Goal: Task Accomplishment & Management: Manage account settings

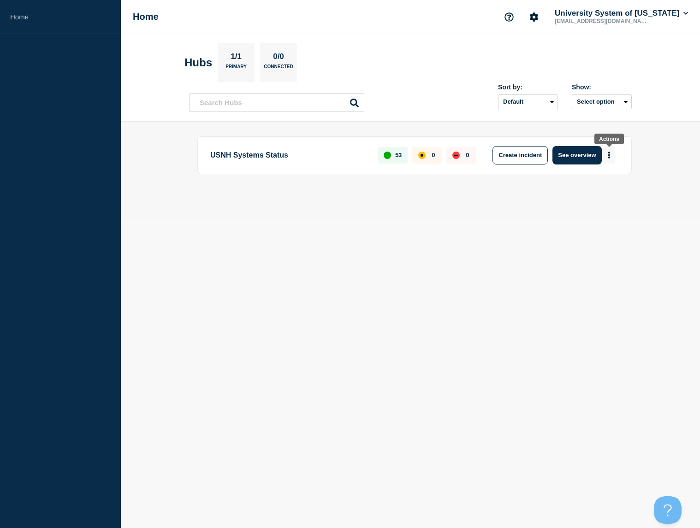
click at [609, 154] on icon "More actions" at bounding box center [609, 155] width 2 height 7
click at [575, 156] on button "See overview" at bounding box center [576, 155] width 49 height 18
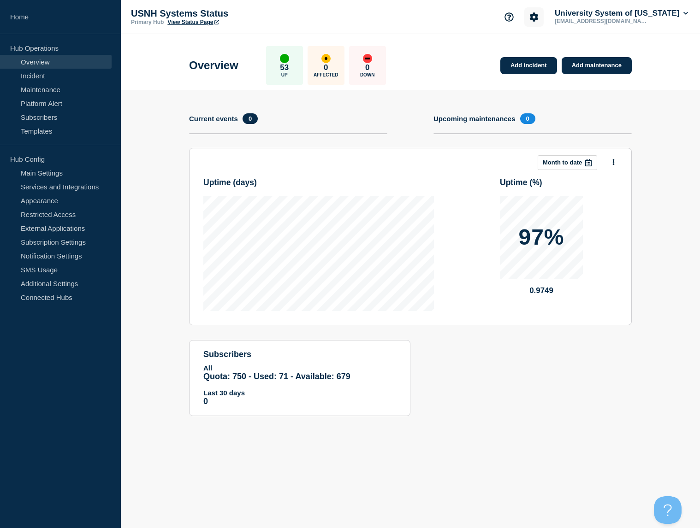
click at [530, 18] on icon "Account settings" at bounding box center [534, 16] width 9 height 9
click at [442, 12] on div "USNH Systems Status Primary Hub View Status Page Account settings Team Members …" at bounding box center [410, 17] width 579 height 34
click at [637, 11] on button "University System of [US_STATE]" at bounding box center [621, 13] width 137 height 9
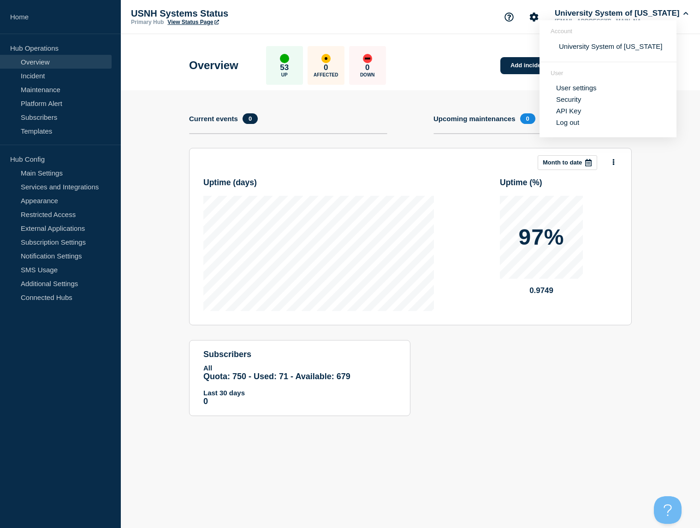
click at [445, 19] on div "USNH Systems Status Primary Hub View Status Page University System of [US_STATE…" at bounding box center [410, 17] width 579 height 34
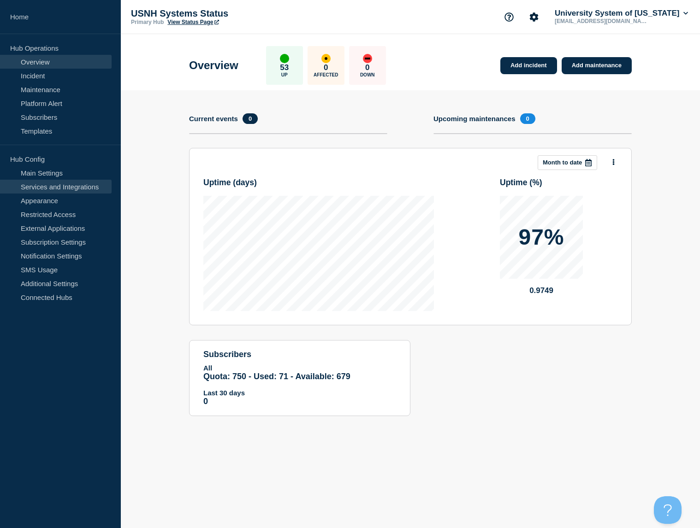
click at [51, 185] on link "Services and Integrations" at bounding box center [56, 187] width 112 height 14
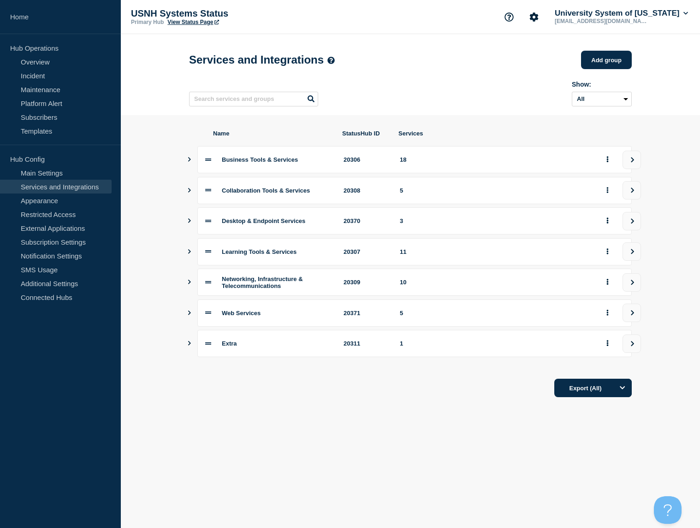
click at [190, 193] on icon "Show services" at bounding box center [189, 190] width 3 height 5
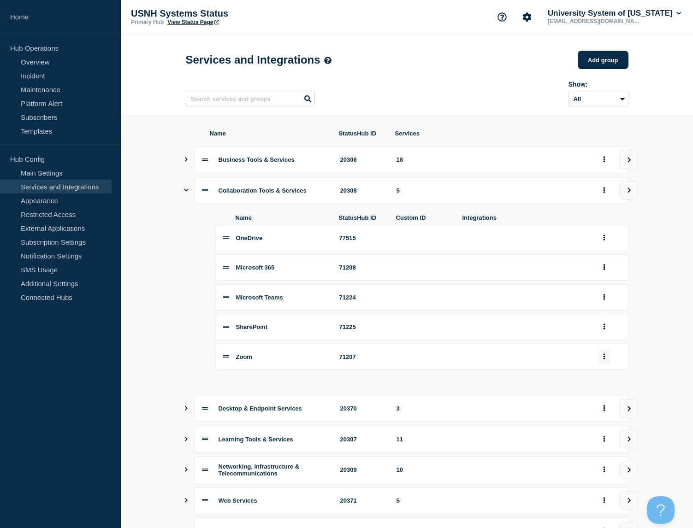
click at [603, 355] on button "group actions" at bounding box center [604, 357] width 12 height 14
click at [605, 395] on button "Delete" at bounding box center [609, 388] width 46 height 14
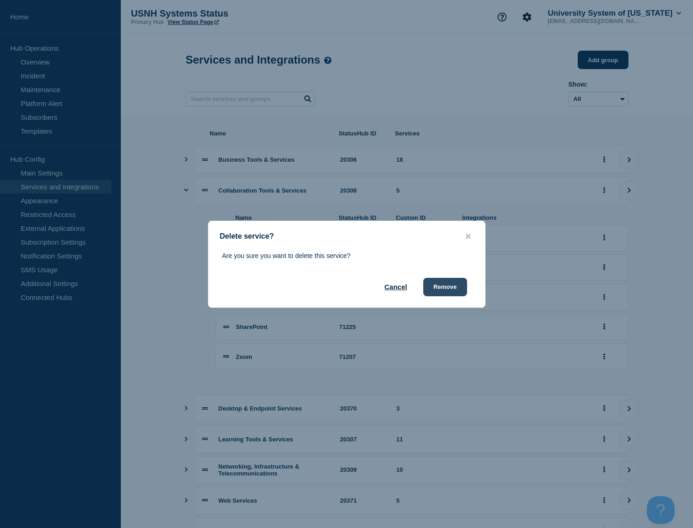
click at [455, 289] on button "Remove" at bounding box center [445, 287] width 44 height 18
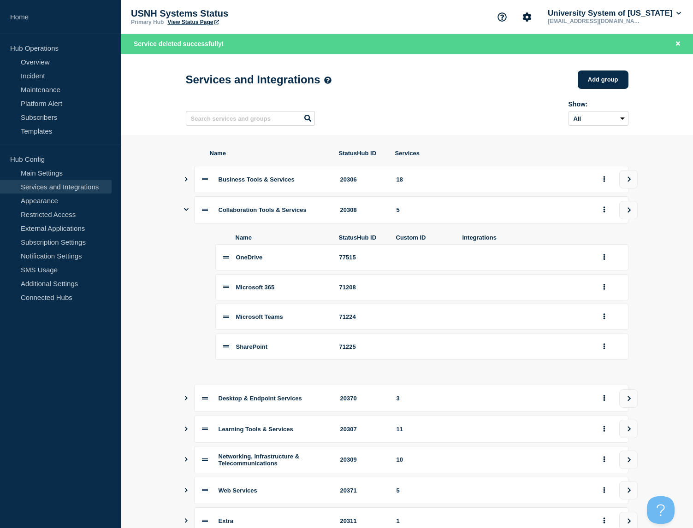
click at [158, 273] on section "Name StatusHub ID Services Business Tools & Services 20306 18 Collaboration Too…" at bounding box center [407, 362] width 572 height 455
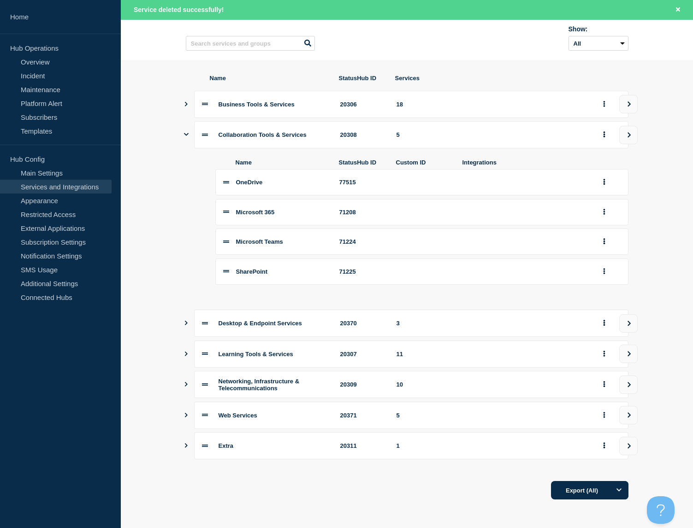
click at [186, 352] on icon "Show services" at bounding box center [186, 354] width 3 height 5
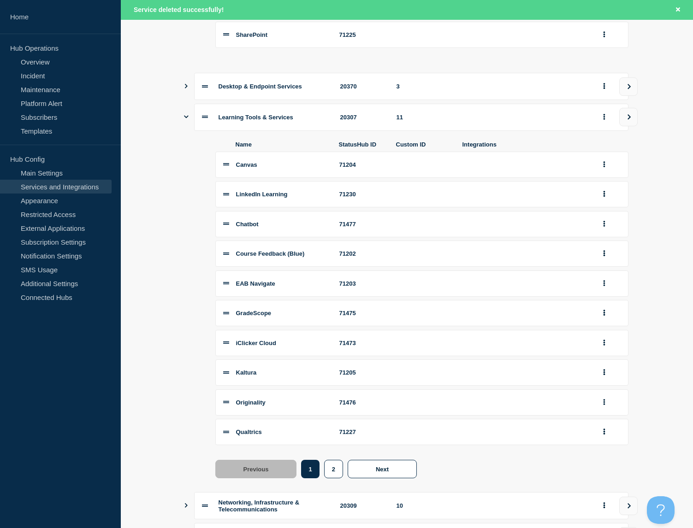
scroll to position [441, 0]
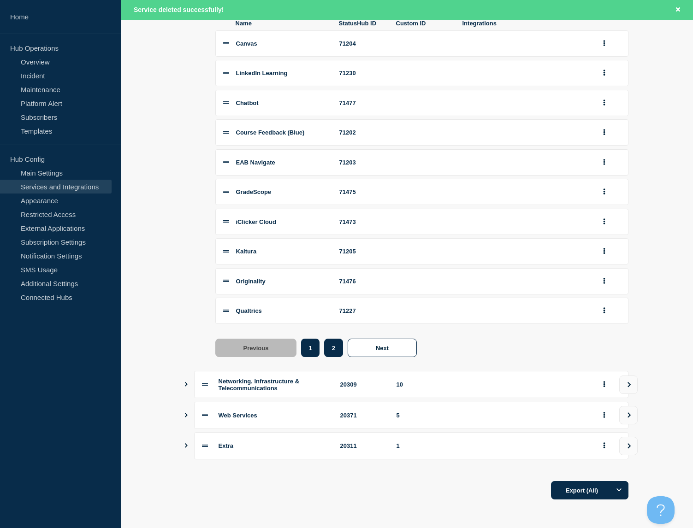
click at [336, 350] on button "2" at bounding box center [333, 348] width 19 height 18
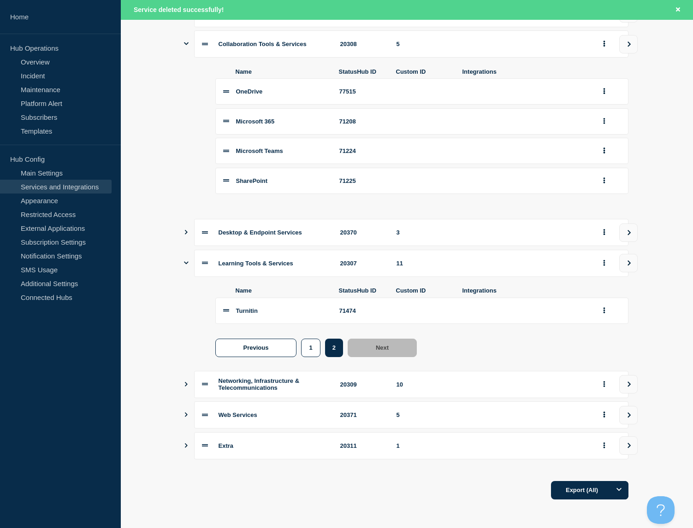
scroll to position [174, 0]
click at [186, 260] on icon "Show services" at bounding box center [186, 263] width 5 height 6
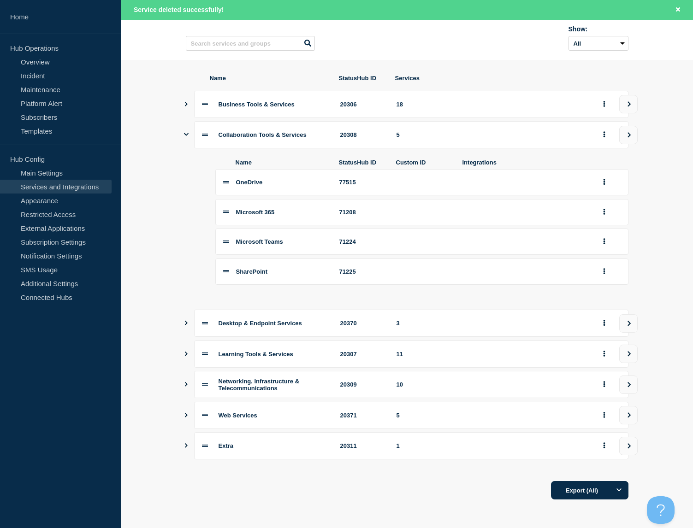
scroll to position [0, 0]
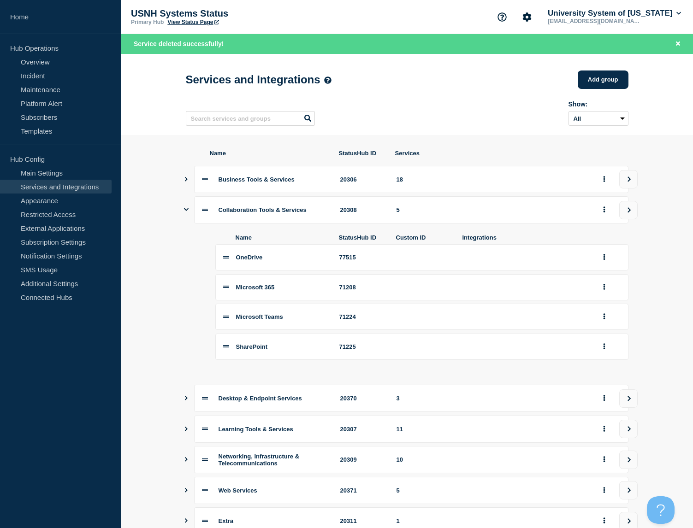
click at [186, 211] on icon "Show services" at bounding box center [186, 209] width 5 height 3
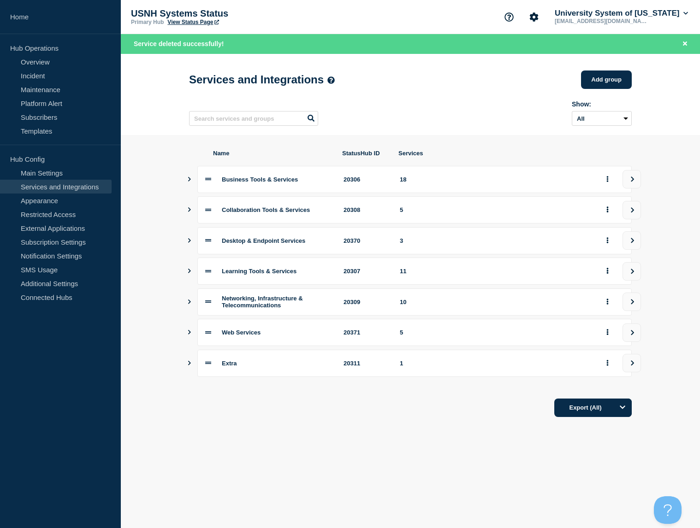
click at [192, 179] on div "Business Tools & Services 20306 18" at bounding box center [410, 179] width 443 height 27
click at [186, 179] on section "Name StatusHub ID Services Business Tools & Services 20306 18 Collaboration Too…" at bounding box center [410, 283] width 579 height 297
click at [189, 182] on icon "Show services" at bounding box center [189, 179] width 6 height 5
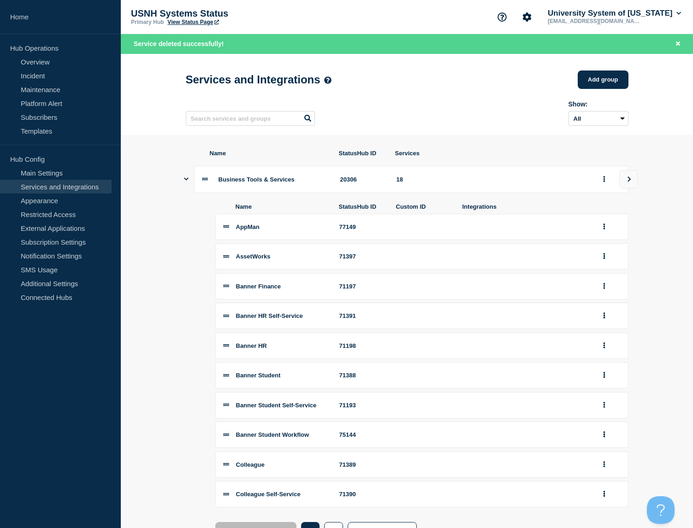
scroll to position [184, 0]
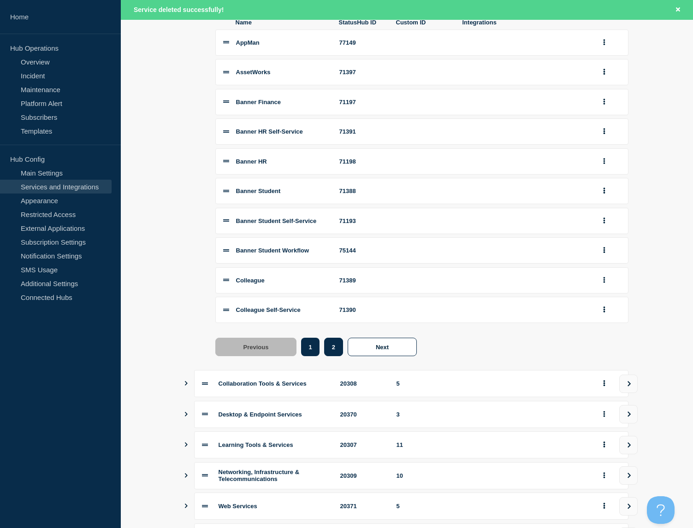
click at [335, 356] on button "2" at bounding box center [333, 347] width 19 height 18
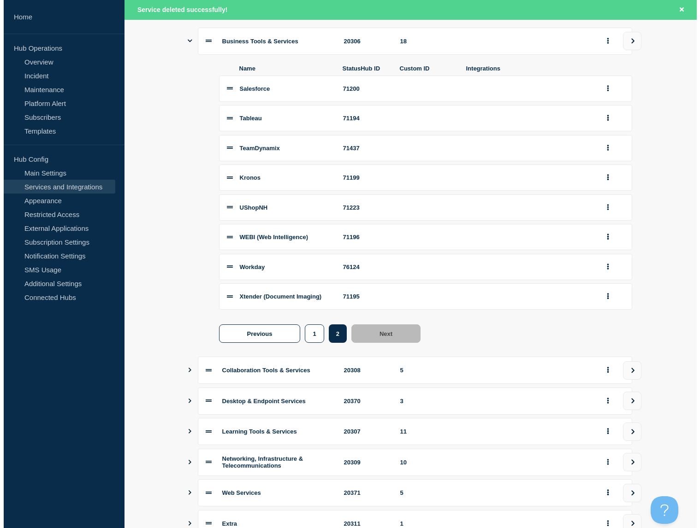
scroll to position [0, 0]
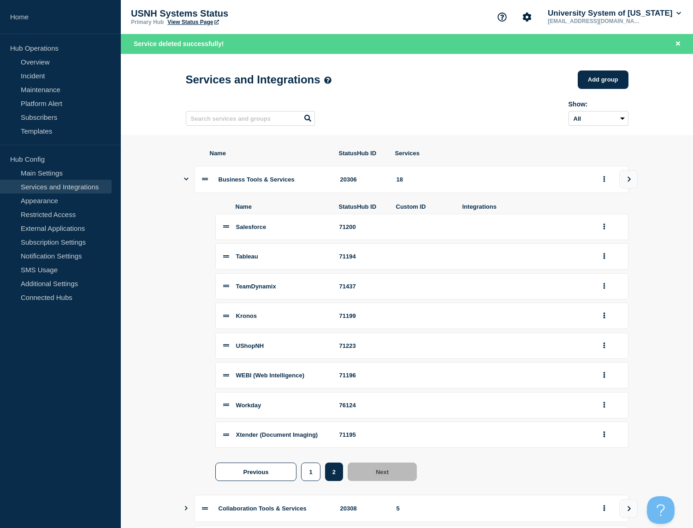
click at [182, 181] on section "Name StatusHub ID Services Business Tools & Services 20306 18 Name StatusHub ID…" at bounding box center [407, 433] width 572 height 596
click at [185, 180] on icon "Show services" at bounding box center [186, 179] width 5 height 6
